Goal: Use online tool/utility: Use online tool/utility

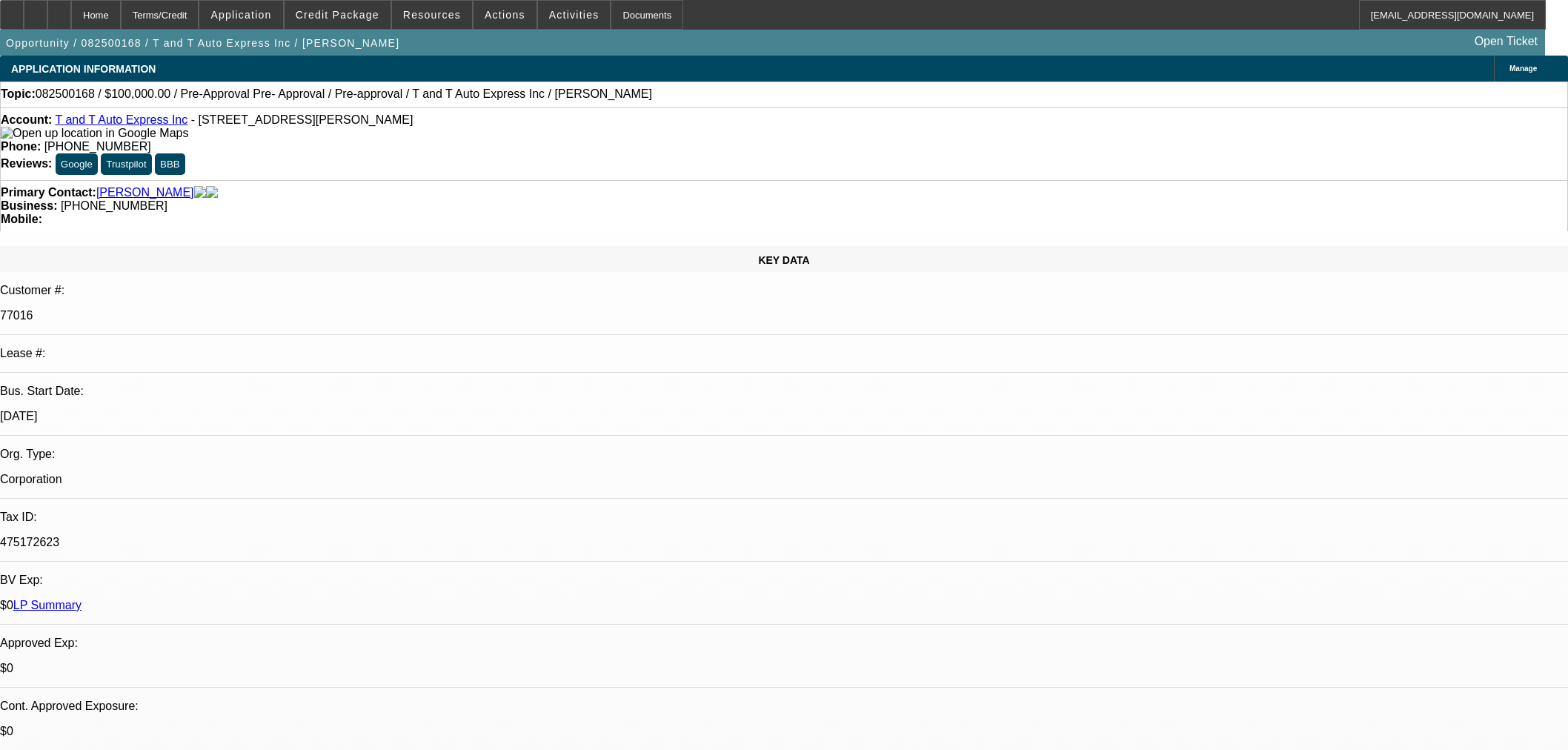
select select "0"
select select "6"
select select "0"
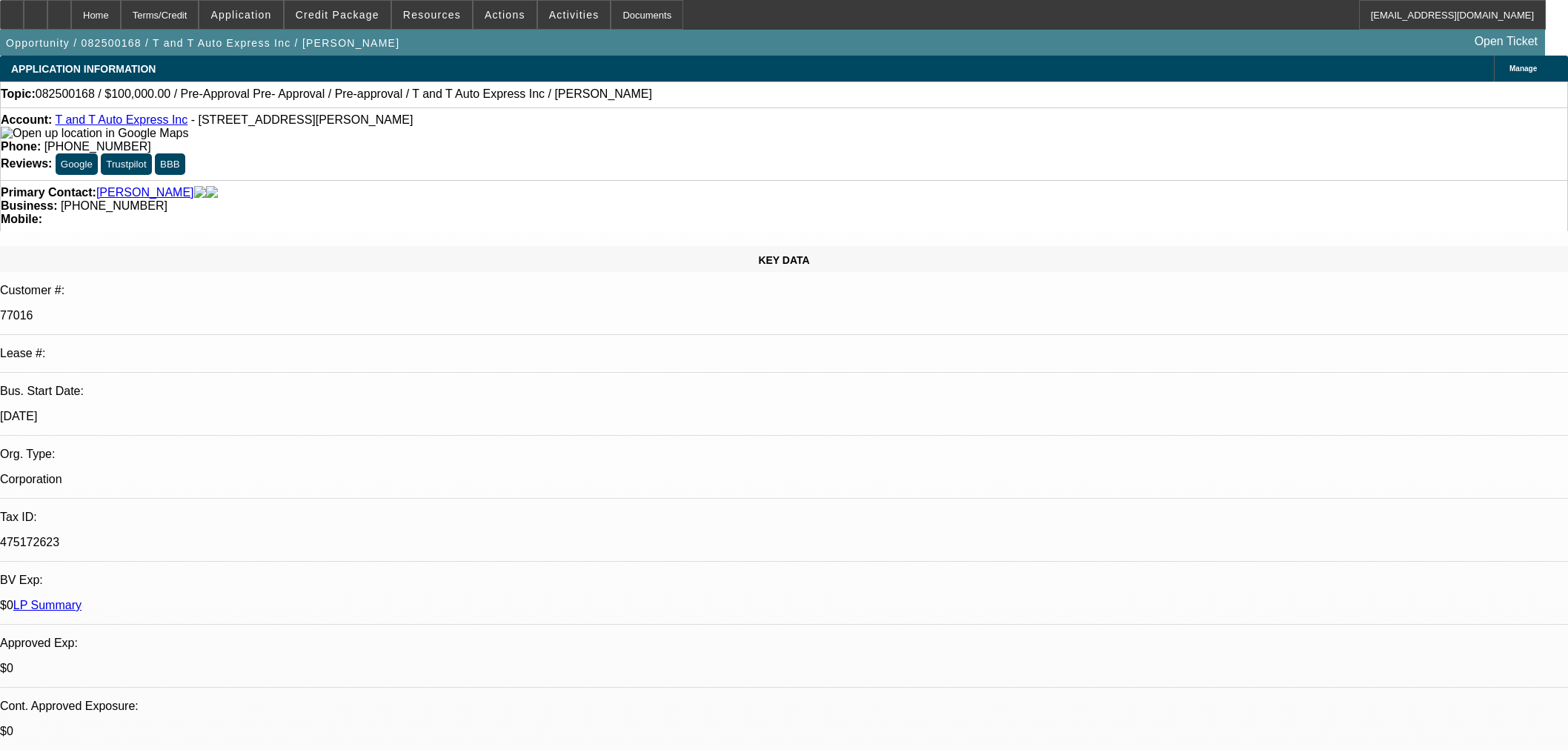
select select "0"
select select "6"
select select "0"
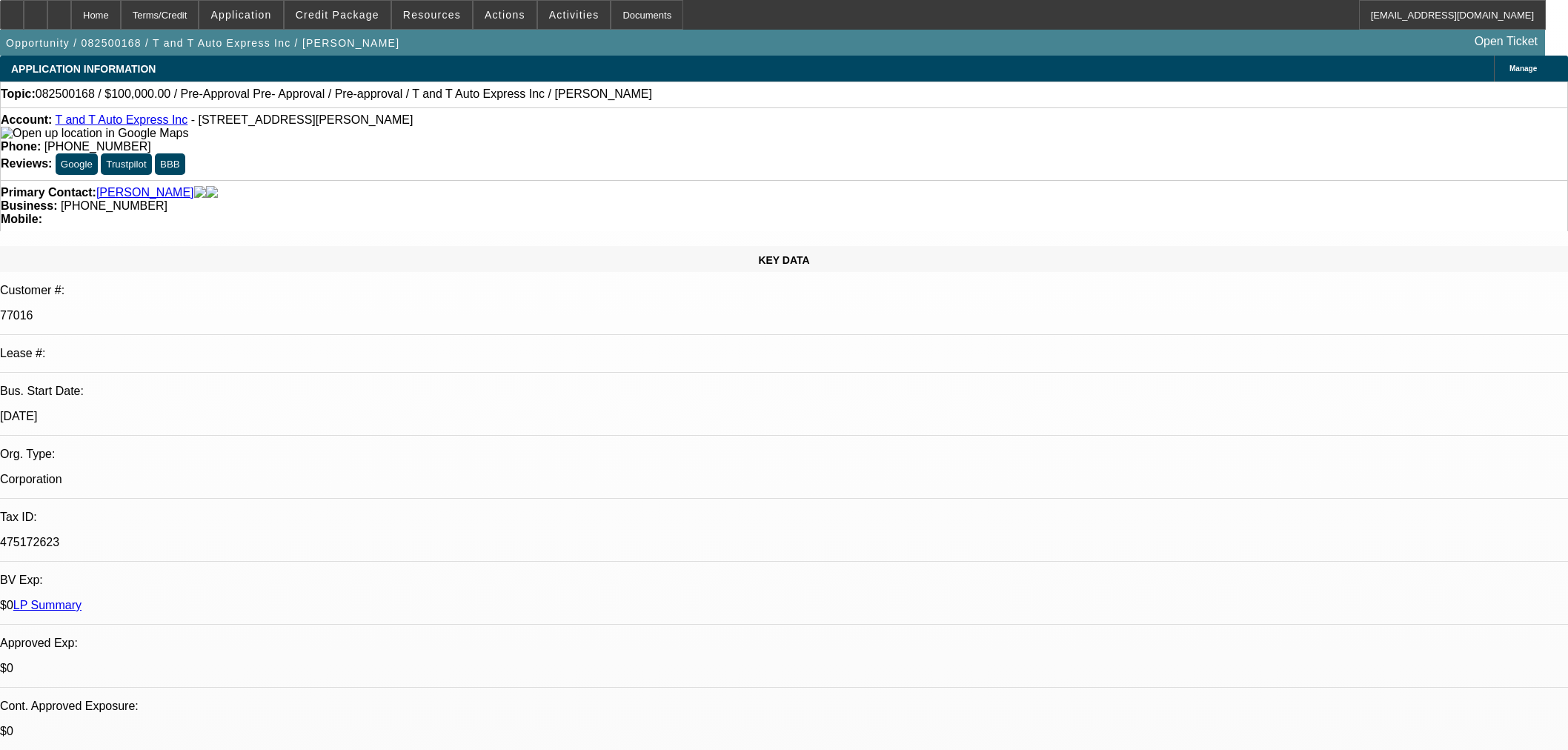
select select "0"
select select "6"
